Goal: Communication & Community: Ask a question

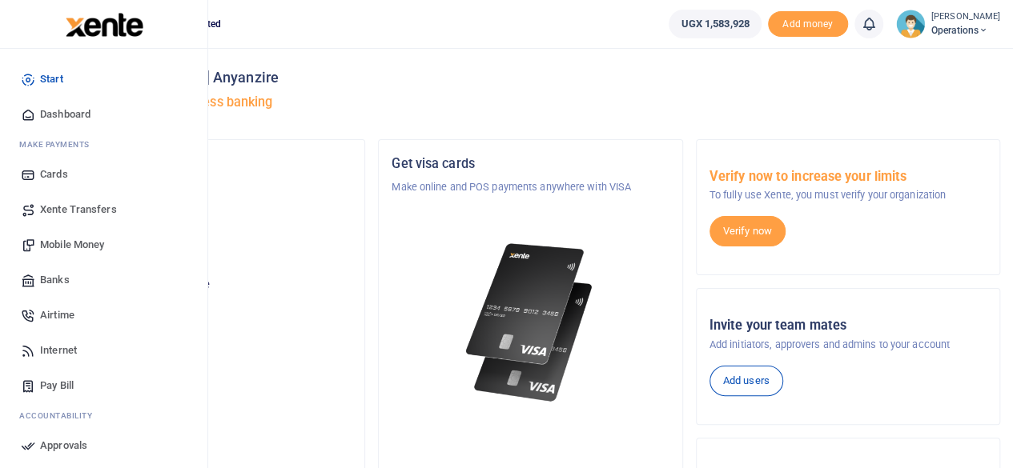
click at [88, 110] on span "Dashboard" at bounding box center [65, 114] width 50 height 16
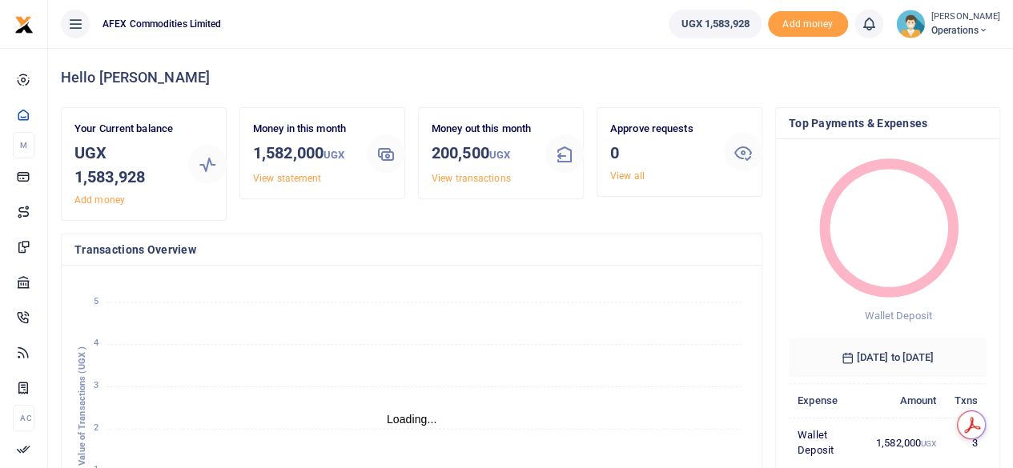
scroll to position [13, 13]
click at [308, 182] on link "View statement" at bounding box center [287, 178] width 68 height 11
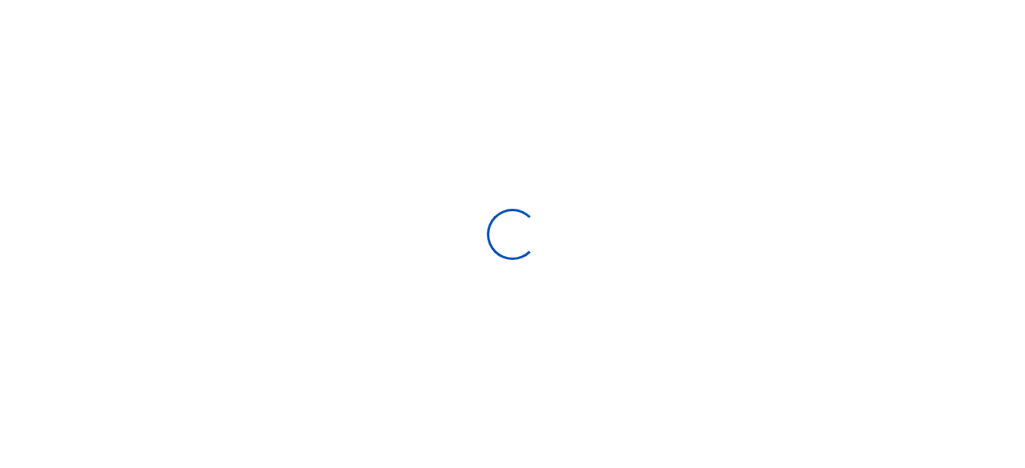
select select "ALL"
type input "08/21/2025 - 09/19/2025"
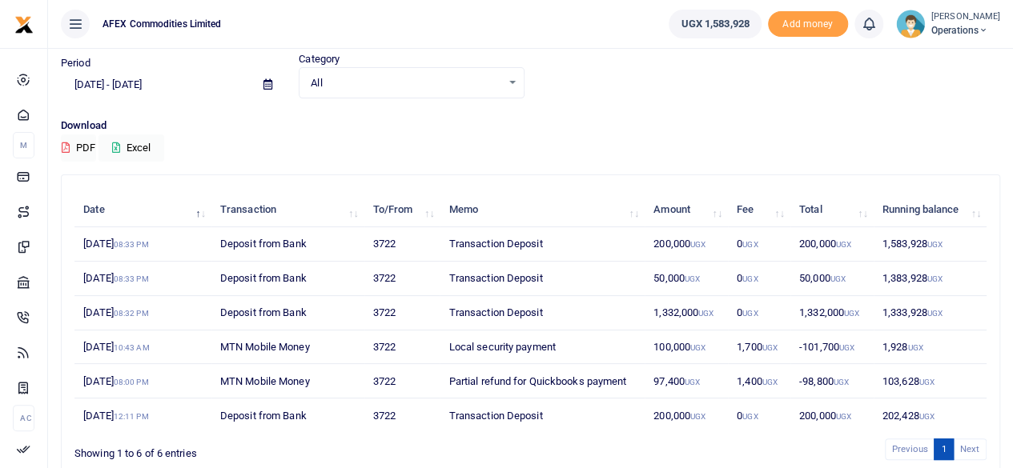
scroll to position [127, 0]
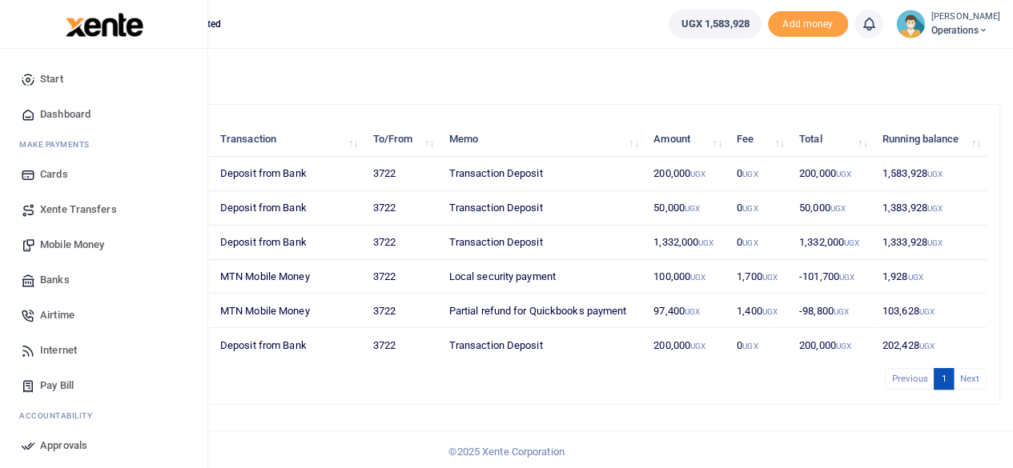
click at [62, 79] on span "Start" at bounding box center [51, 79] width 23 height 16
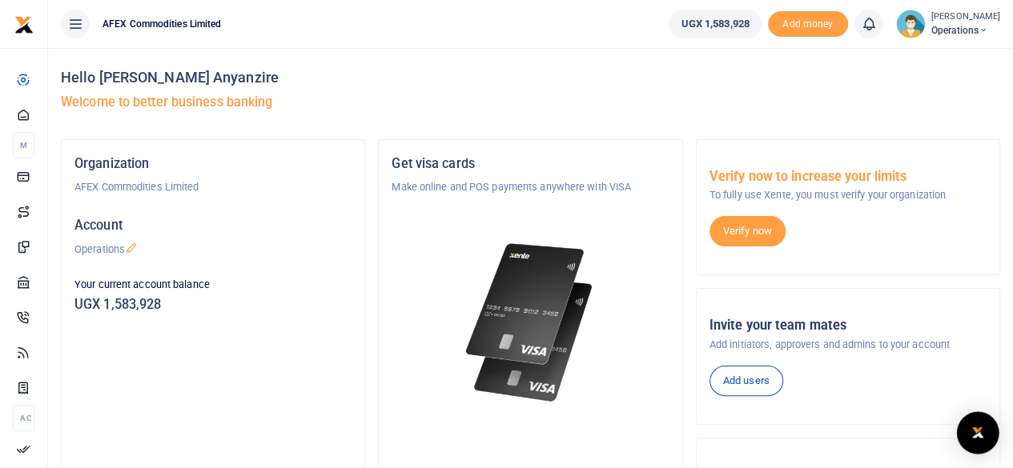
click at [992, 424] on div "Open Intercom Messenger" at bounding box center [978, 433] width 42 height 42
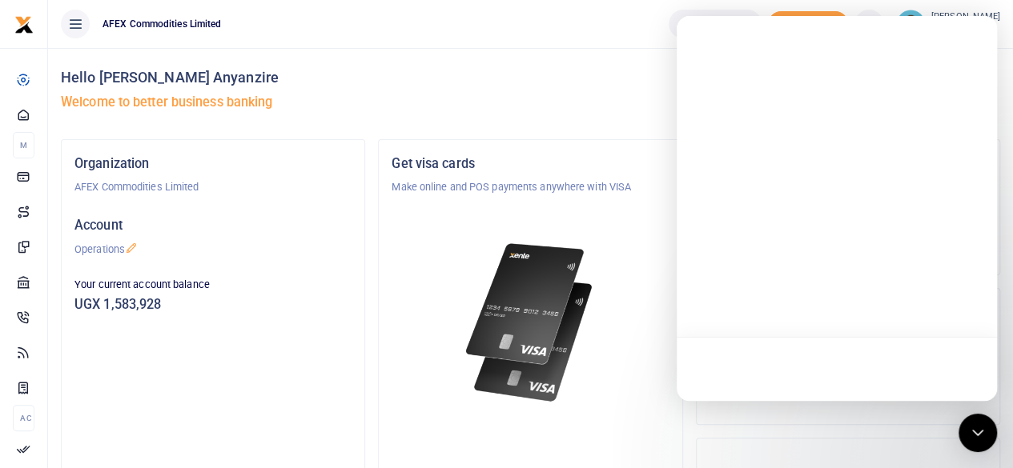
click at [818, 368] on div at bounding box center [837, 369] width 320 height 64
click at [808, 368] on div at bounding box center [837, 369] width 320 height 64
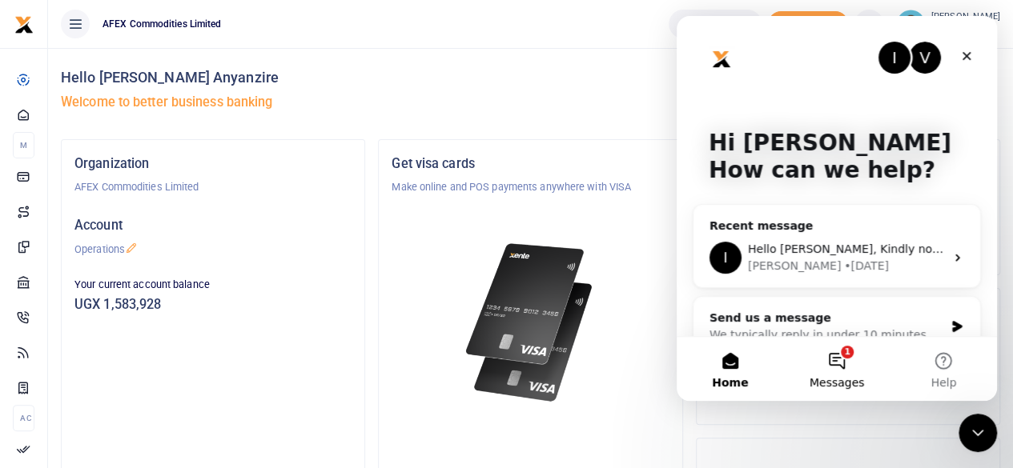
click at [832, 362] on button "1 Messages" at bounding box center [836, 369] width 106 height 64
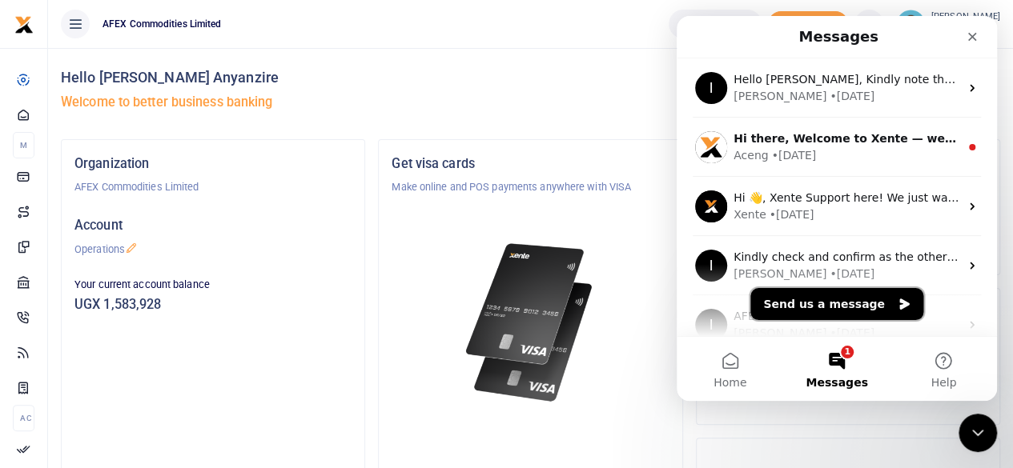
click at [817, 302] on button "Send us a message" at bounding box center [836, 304] width 173 height 32
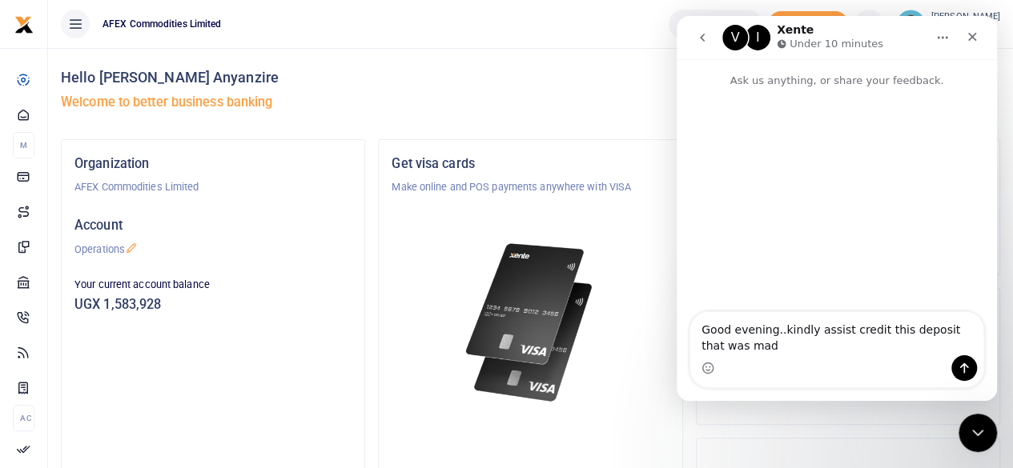
type textarea "Good evening..kindly assist credit this deposit that was made"
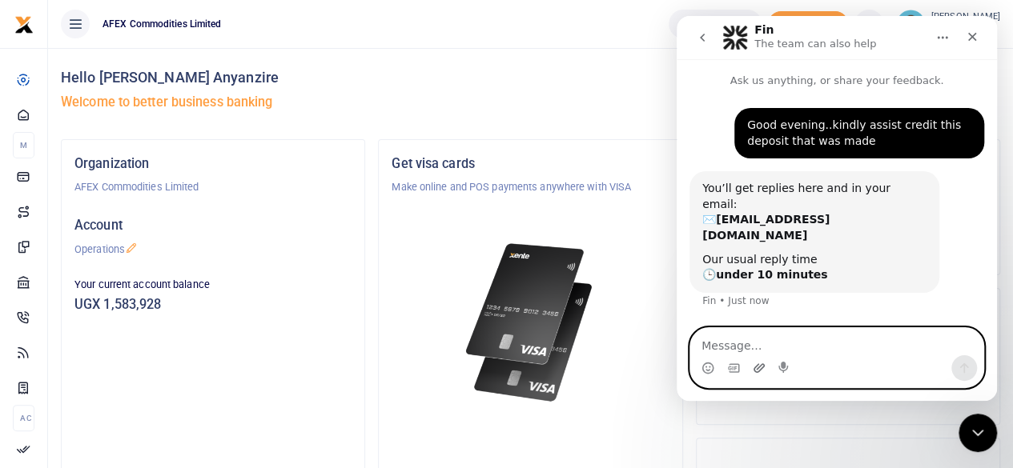
click at [758, 366] on icon "Upload attachment" at bounding box center [759, 368] width 13 height 13
click at [757, 369] on icon "Upload attachment" at bounding box center [758, 368] width 11 height 9
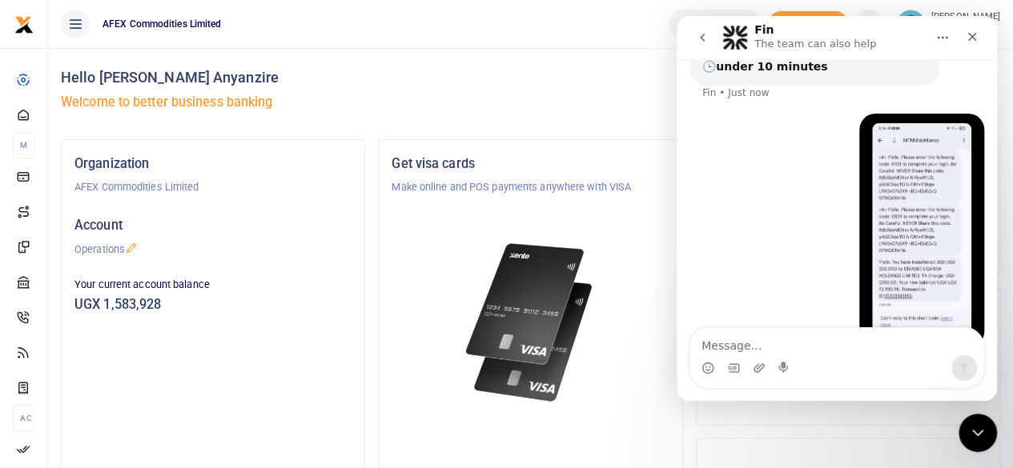
scroll to position [212, 0]
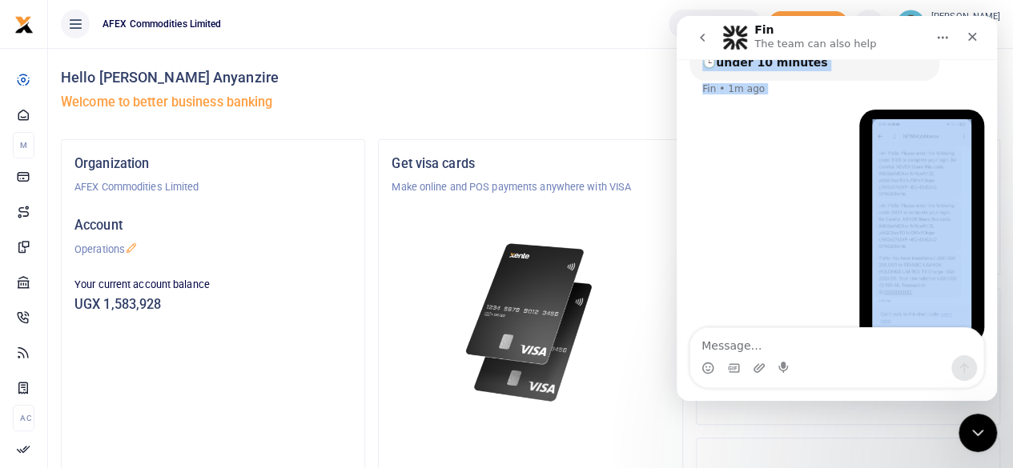
drag, startPoint x: 880, startPoint y: 34, endPoint x: 863, endPoint y: 175, distance: 141.9
click at [863, 175] on div "Fin The team can also help Ask us anything, or share your feedback. Good evenin…" at bounding box center [837, 208] width 320 height 385
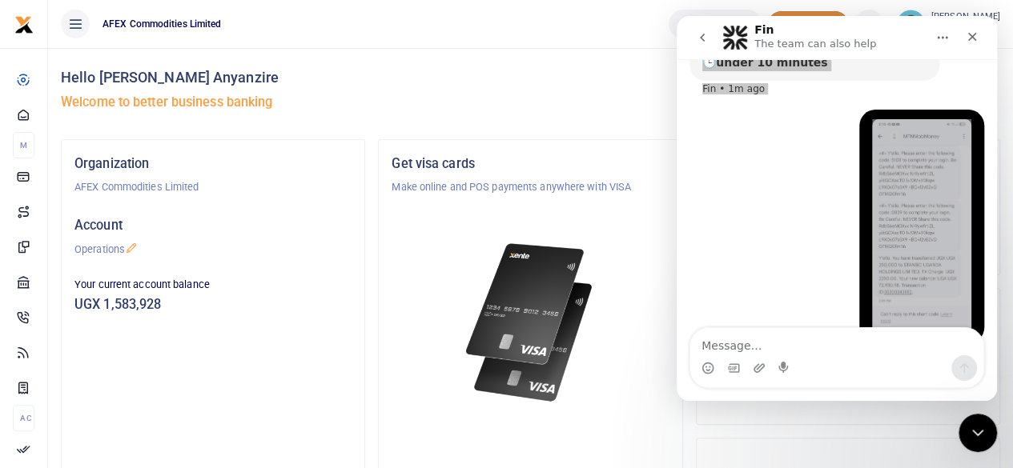
click at [807, 12] on span "Add money" at bounding box center [808, 24] width 80 height 26
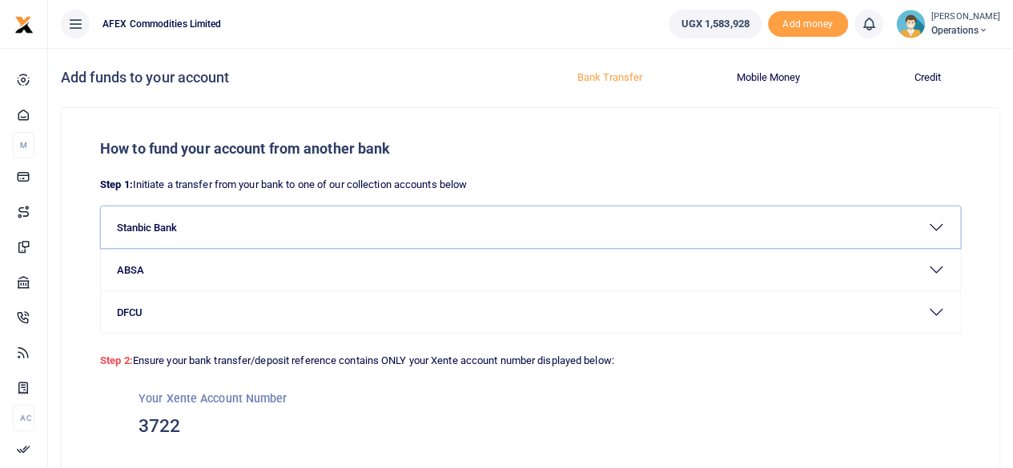
click at [440, 238] on button "Stanbic Bank" at bounding box center [530, 228] width 859 height 42
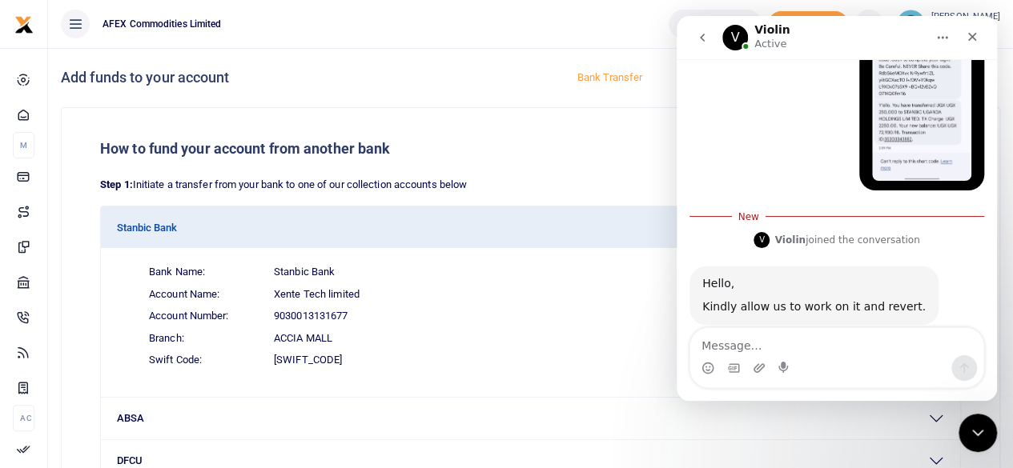
scroll to position [347, 0]
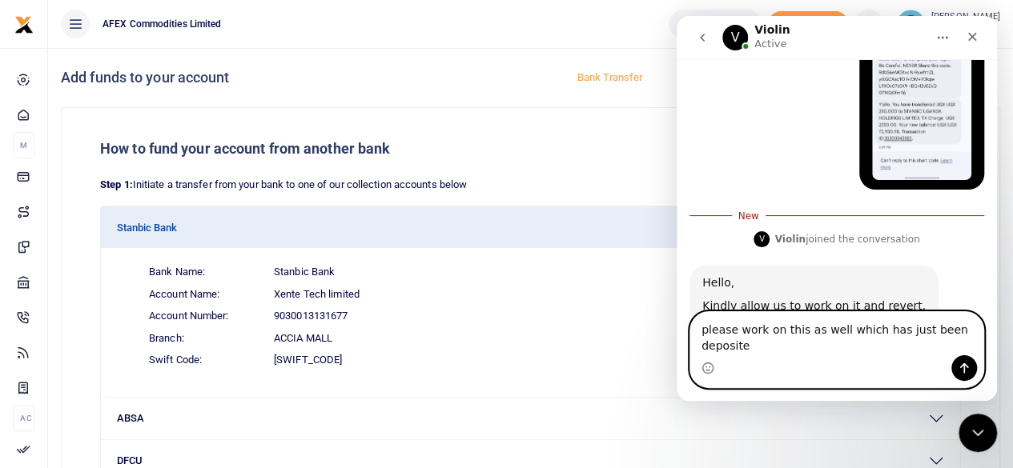
type textarea "please work on this as well which has just been deposited"
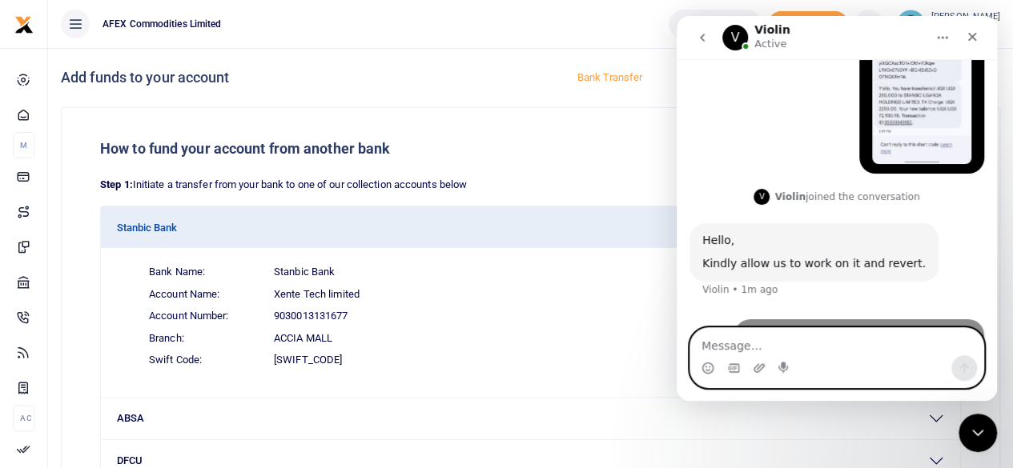
scroll to position [384, 0]
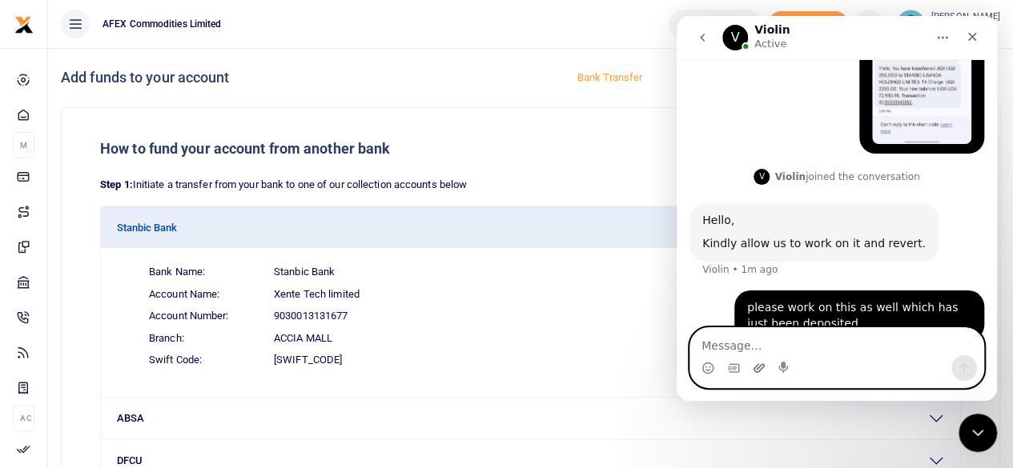
click at [760, 370] on icon "Upload attachment" at bounding box center [758, 368] width 11 height 9
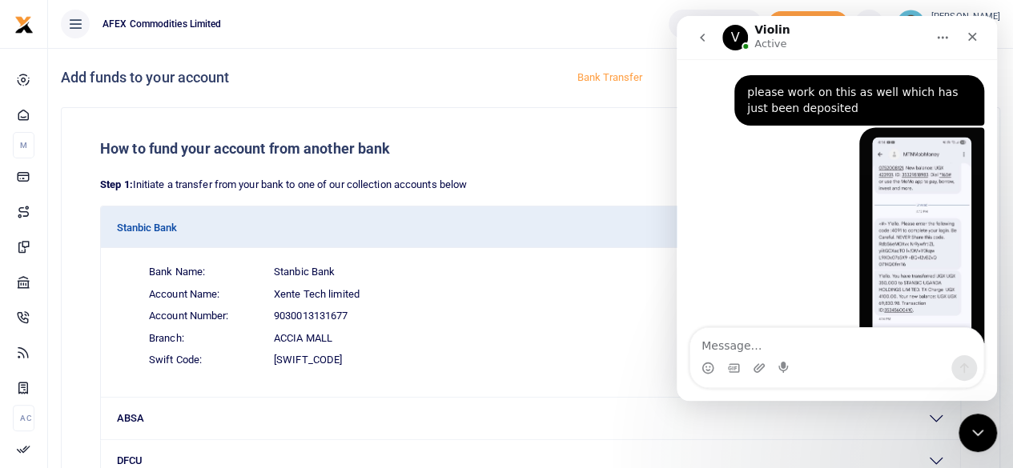
scroll to position [620, 0]
